Goal: Complete application form

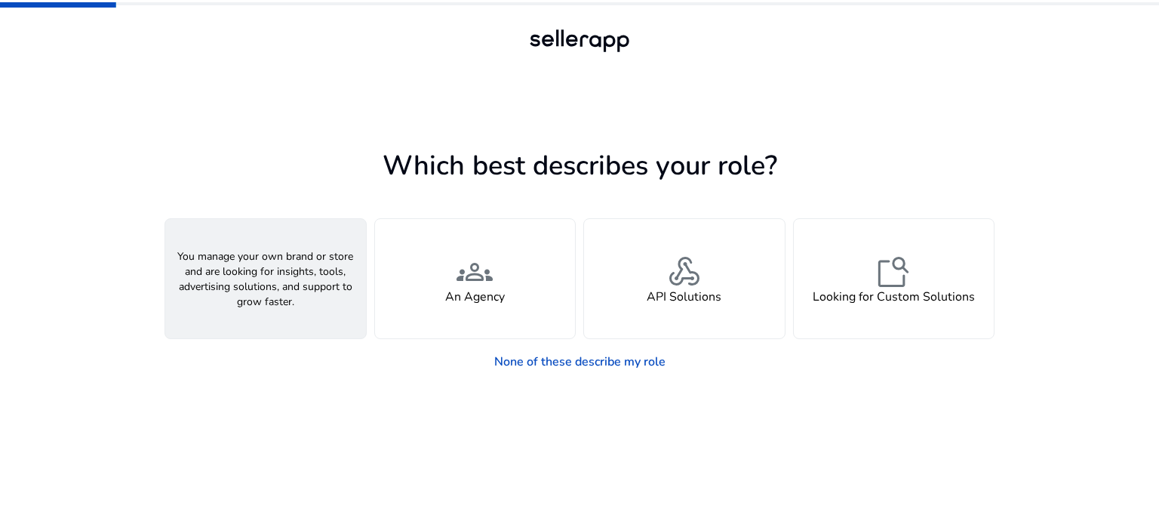
click at [278, 285] on span "person" at bounding box center [266, 272] width 36 height 36
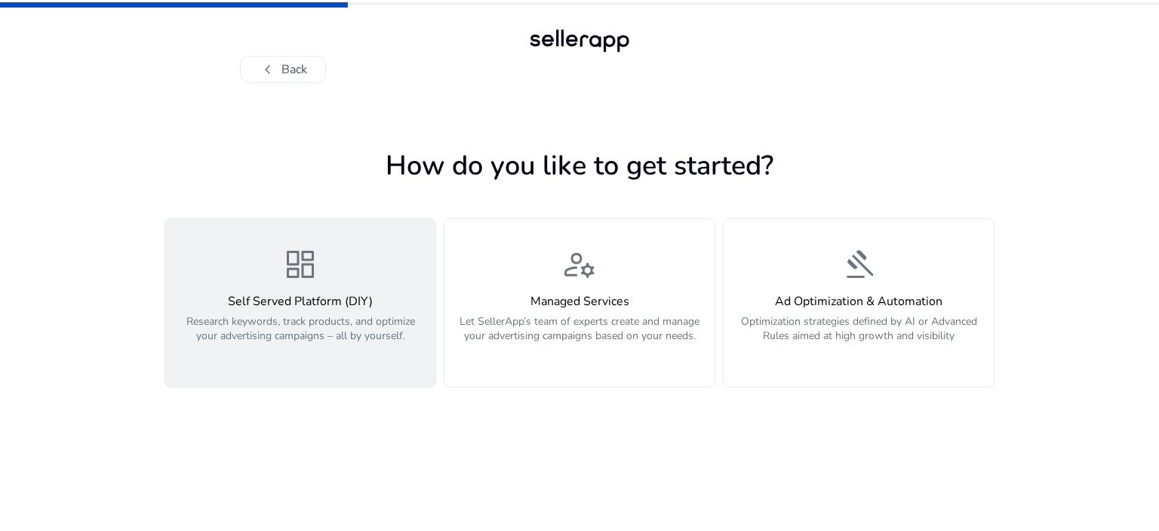
click at [309, 249] on span "dashboard" at bounding box center [300, 264] width 36 height 36
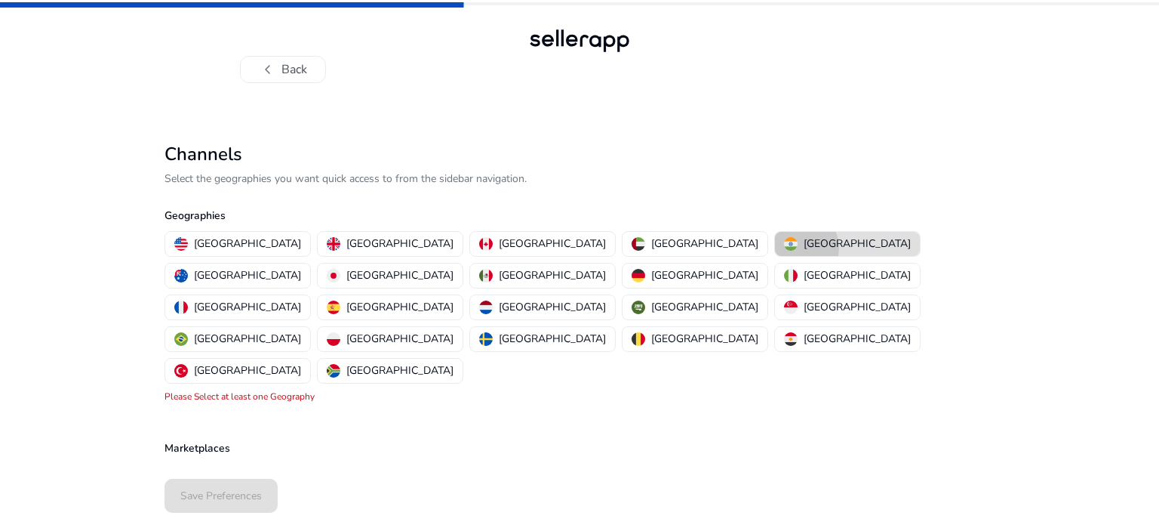
click at [784, 248] on div "[GEOGRAPHIC_DATA]" at bounding box center [847, 243] width 127 height 16
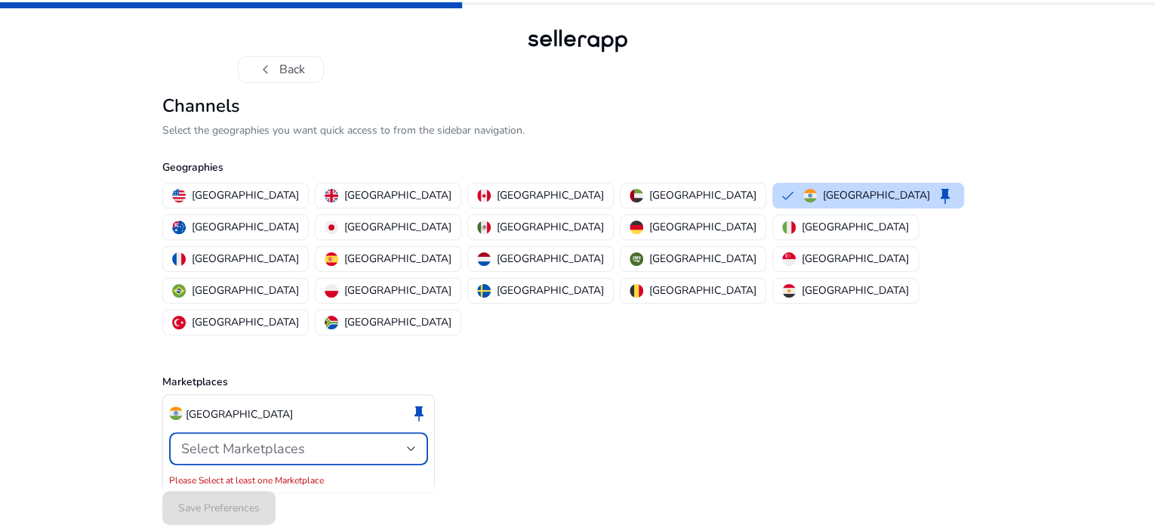
click at [405, 440] on div "Select Marketplaces" at bounding box center [294, 448] width 226 height 17
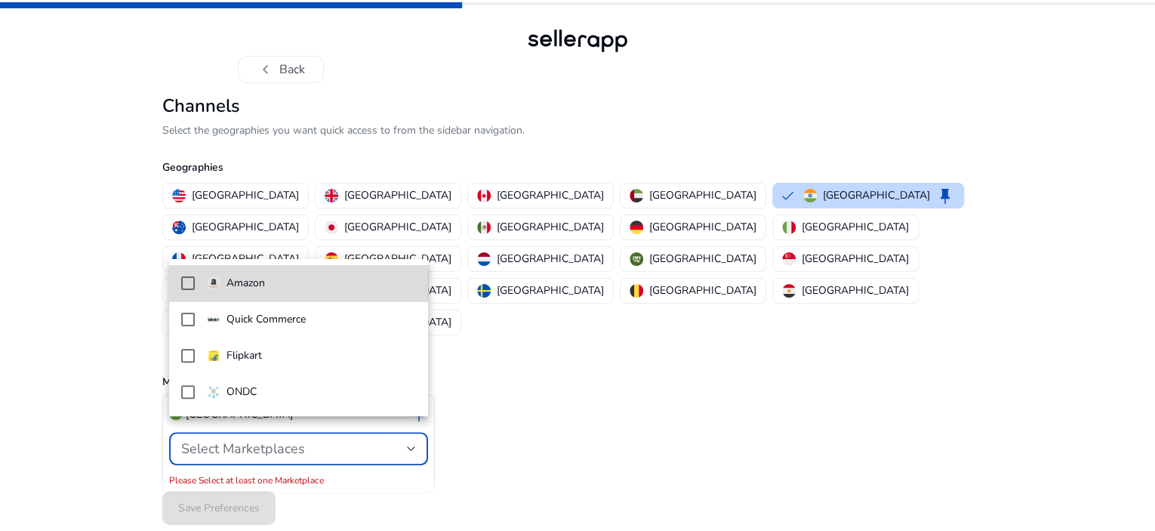
click at [189, 278] on mat-pseudo-checkbox at bounding box center [188, 283] width 14 height 14
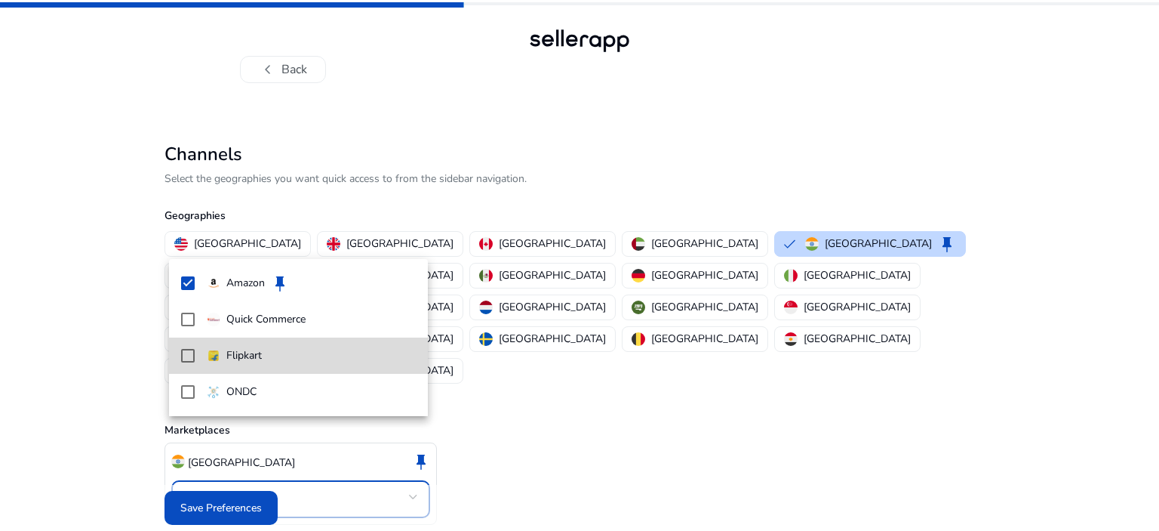
click at [189, 353] on mat-pseudo-checkbox at bounding box center [188, 356] width 14 height 14
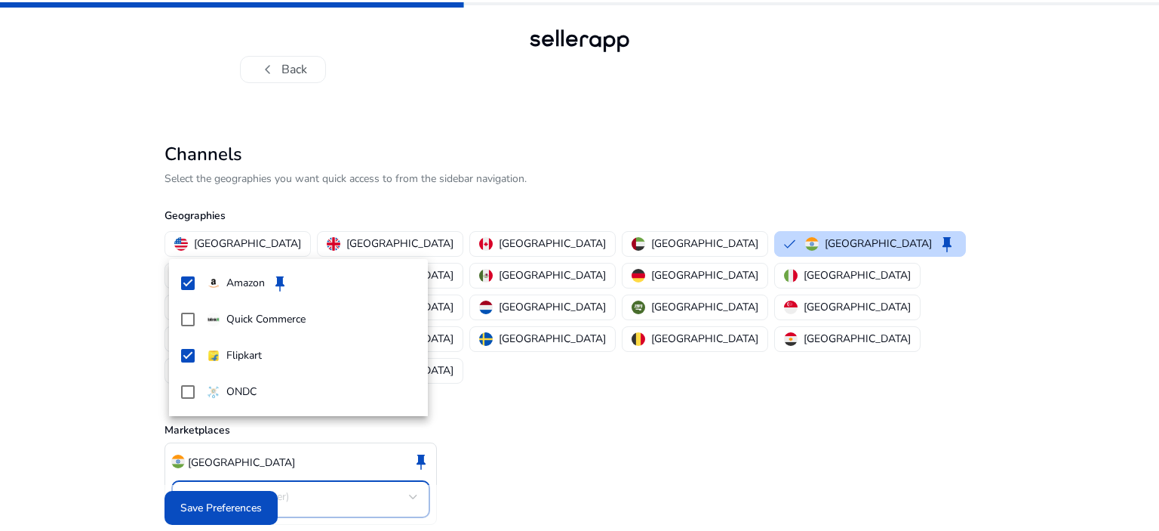
click at [560, 397] on div at bounding box center [579, 265] width 1159 height 531
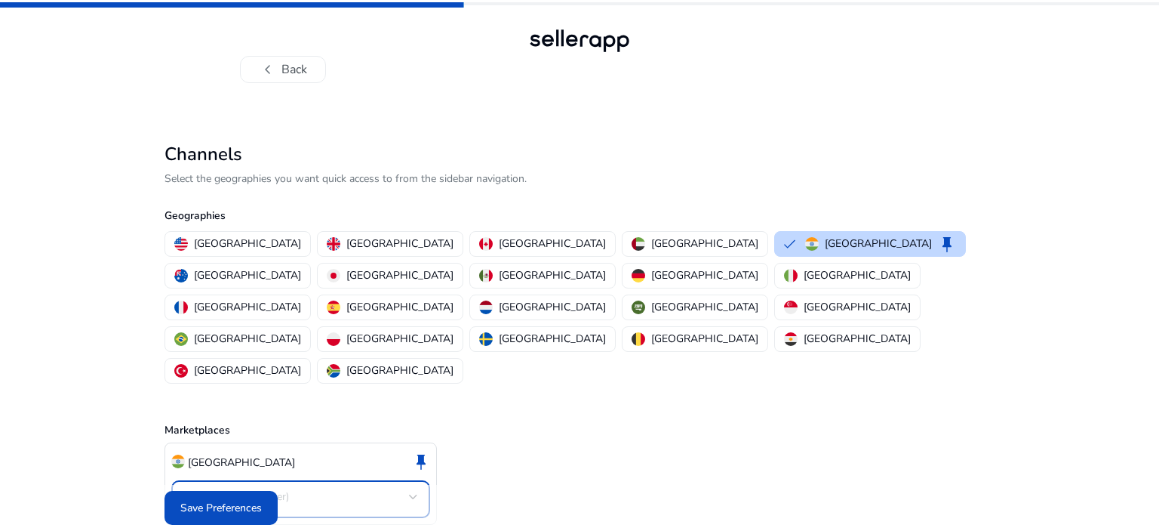
click at [408, 488] on mat-select "Amazon (+1 other)" at bounding box center [300, 499] width 235 height 22
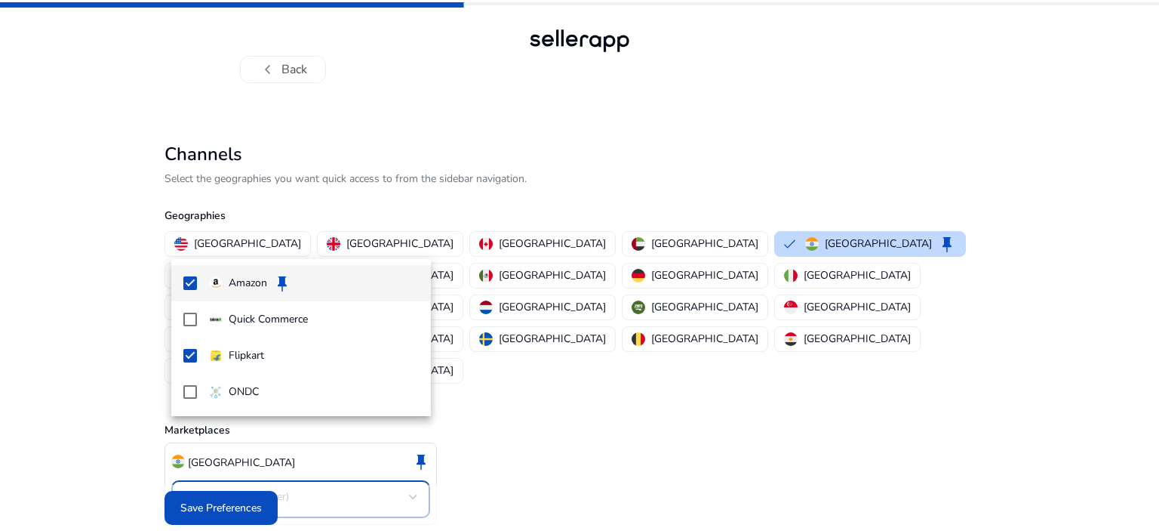
click at [522, 417] on div at bounding box center [579, 265] width 1159 height 531
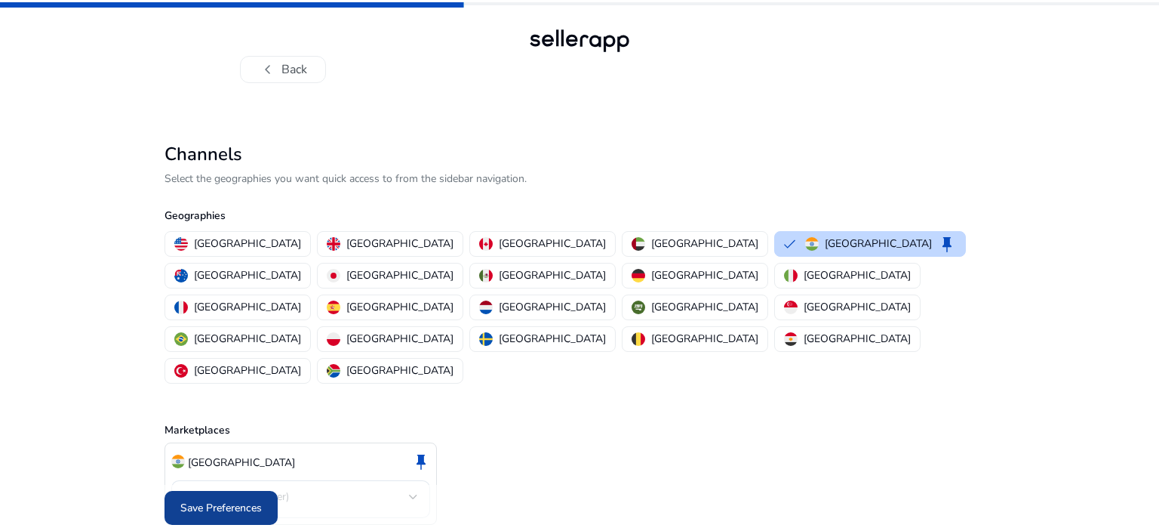
click at [184, 500] on span "Save Preferences" at bounding box center [221, 508] width 82 height 16
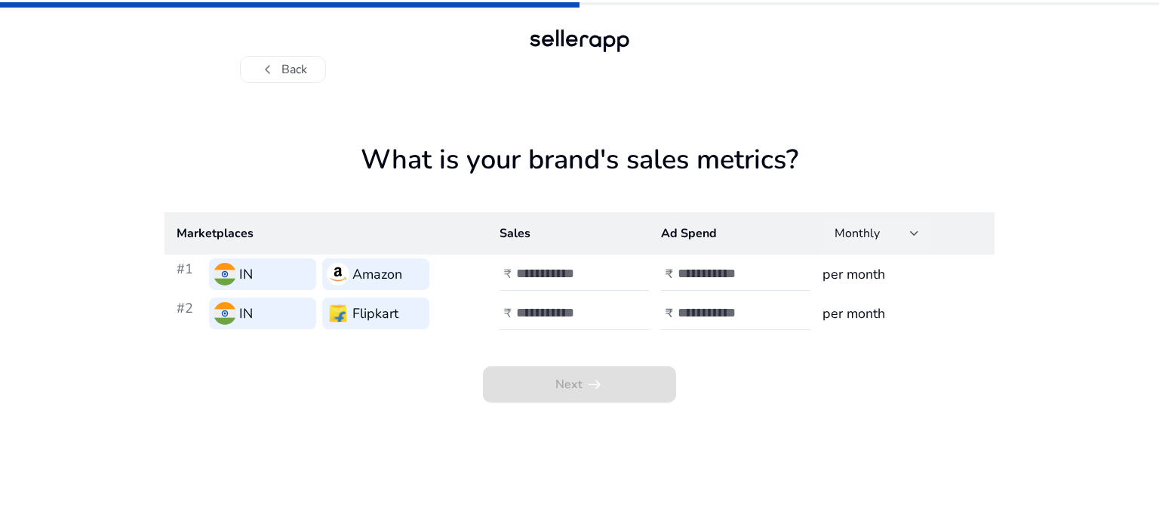
click at [910, 231] on div at bounding box center [914, 233] width 9 height 6
click at [909, 231] on div at bounding box center [579, 265] width 1159 height 531
click at [667, 423] on app-sales-metrics "What is your brand's sales metrics? Marketplaces Sales Ad Spend Monthly #1 IN A…" at bounding box center [580, 336] width 830 height 387
click at [554, 272] on input "number" at bounding box center [567, 273] width 102 height 17
click at [546, 266] on input "number" at bounding box center [567, 273] width 102 height 17
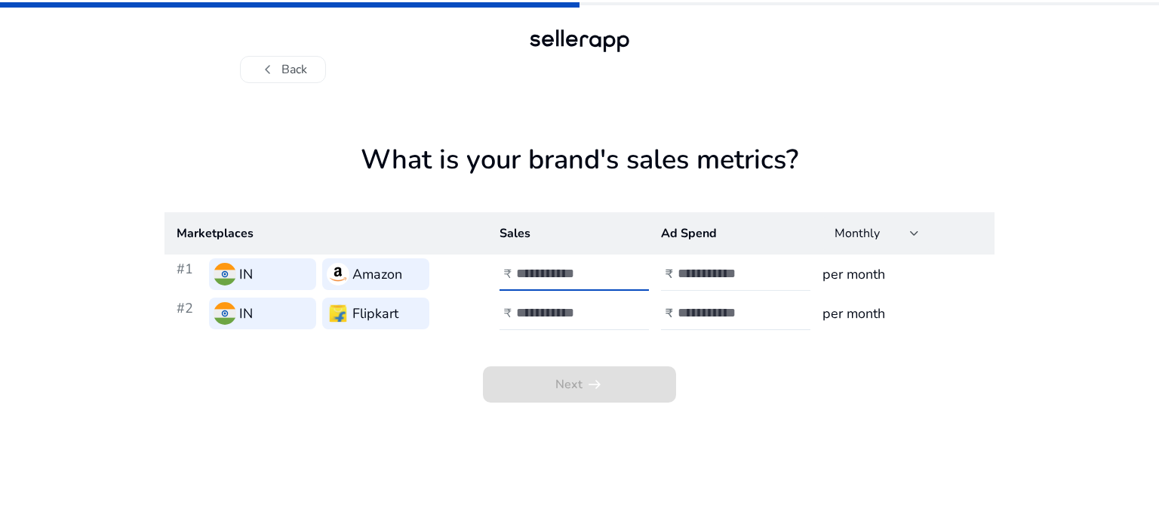
type input "***"
click at [691, 272] on input "number" at bounding box center [729, 273] width 102 height 17
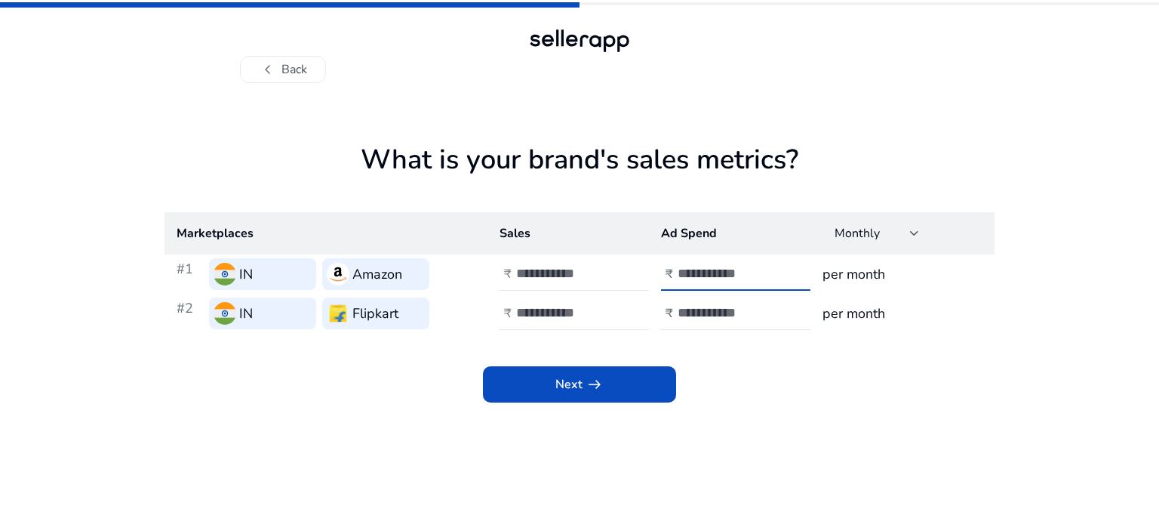
type input "**"
click at [857, 268] on h3 "per month" at bounding box center [903, 273] width 160 height 21
click at [1029, 165] on div "chevron_left Back What is your brand's sales metrics? Marketplaces Sales Ad Spe…" at bounding box center [579, 265] width 1159 height 531
drag, startPoint x: 862, startPoint y: 128, endPoint x: 820, endPoint y: 71, distance: 70.6
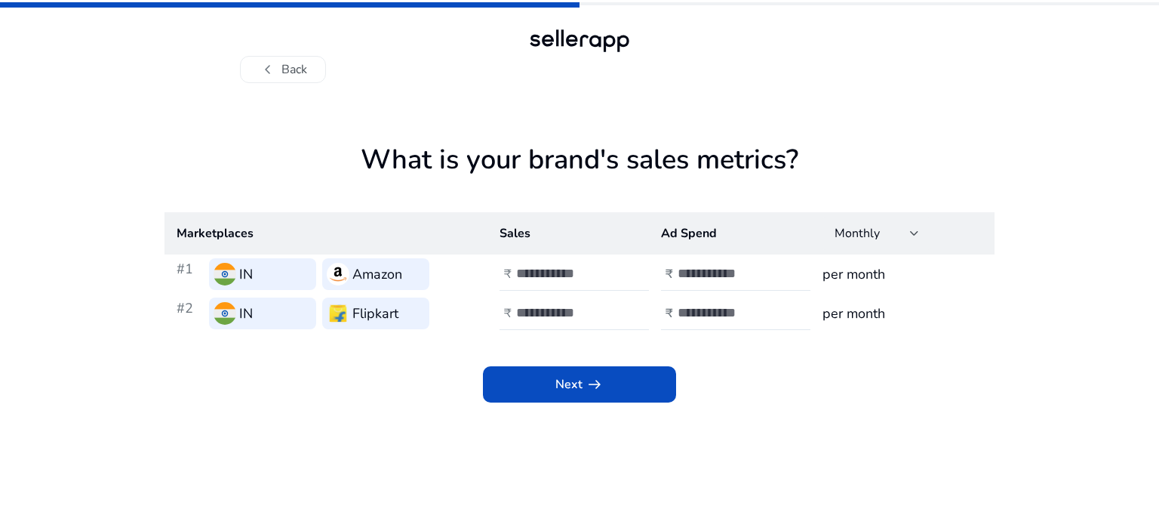
click at [820, 71] on div "chevron_left Back" at bounding box center [579, 69] width 679 height 27
